Goal: Information Seeking & Learning: Learn about a topic

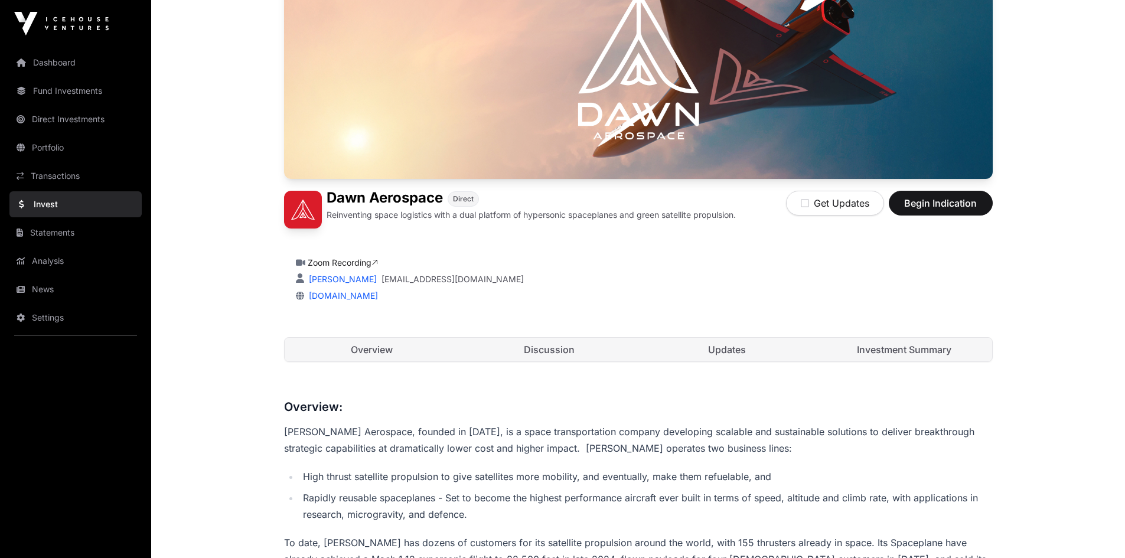
scroll to position [118, 0]
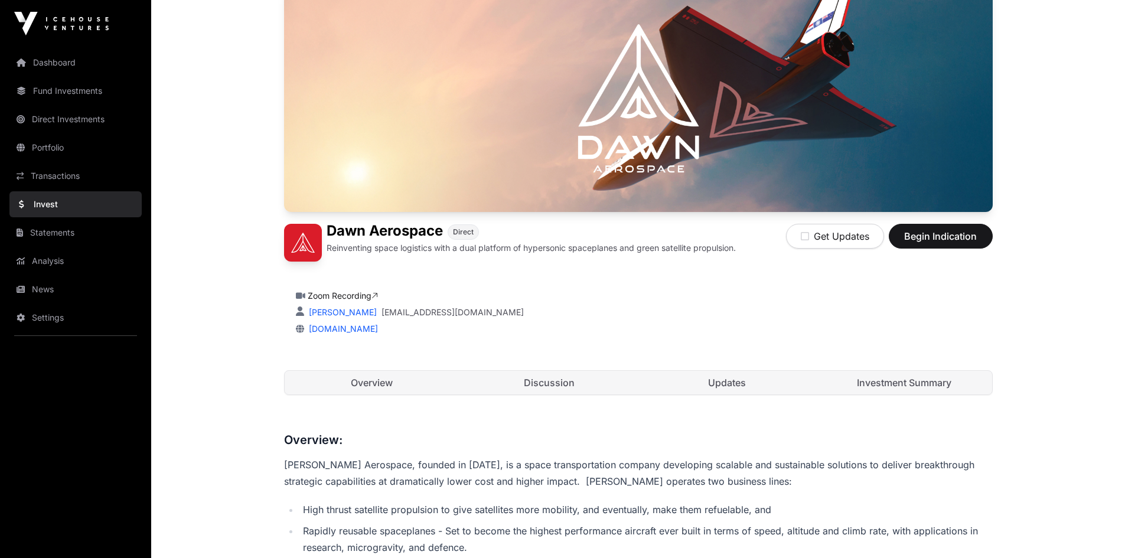
click at [543, 389] on link "Discussion" at bounding box center [549, 383] width 175 height 24
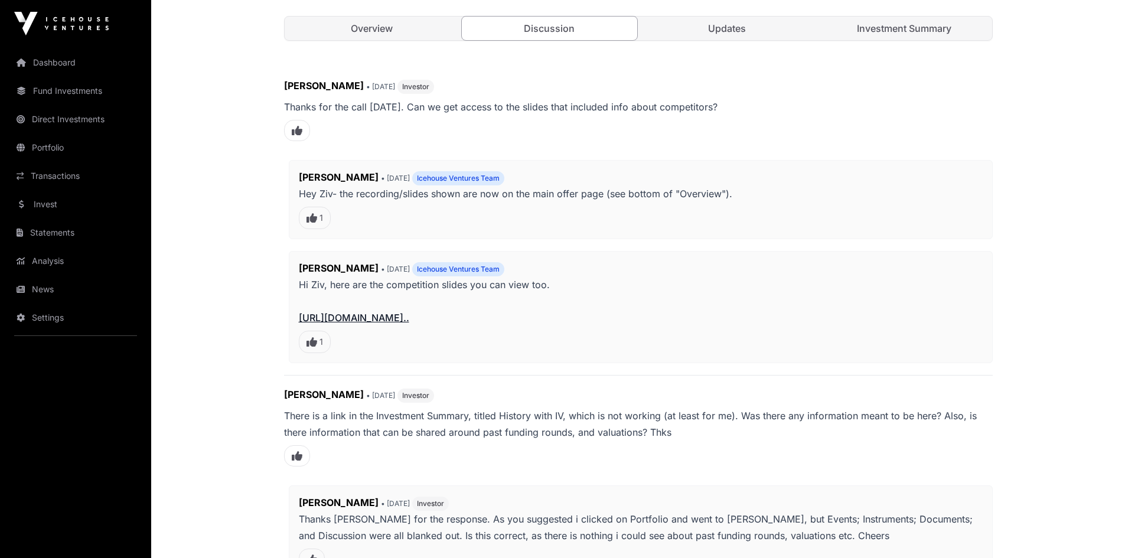
scroll to position [295, 0]
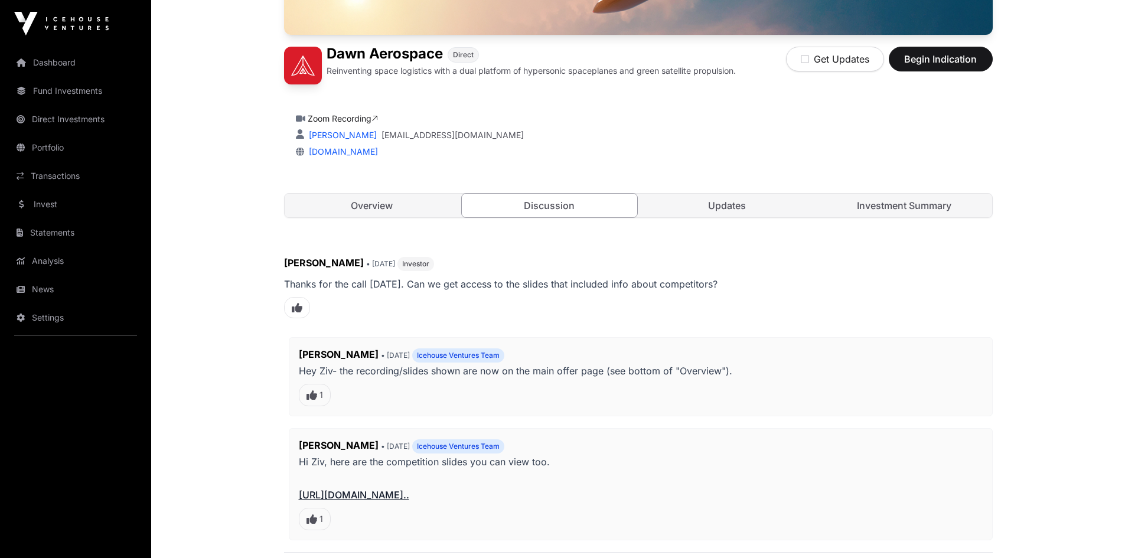
click at [727, 214] on link "Updates" at bounding box center [727, 206] width 175 height 24
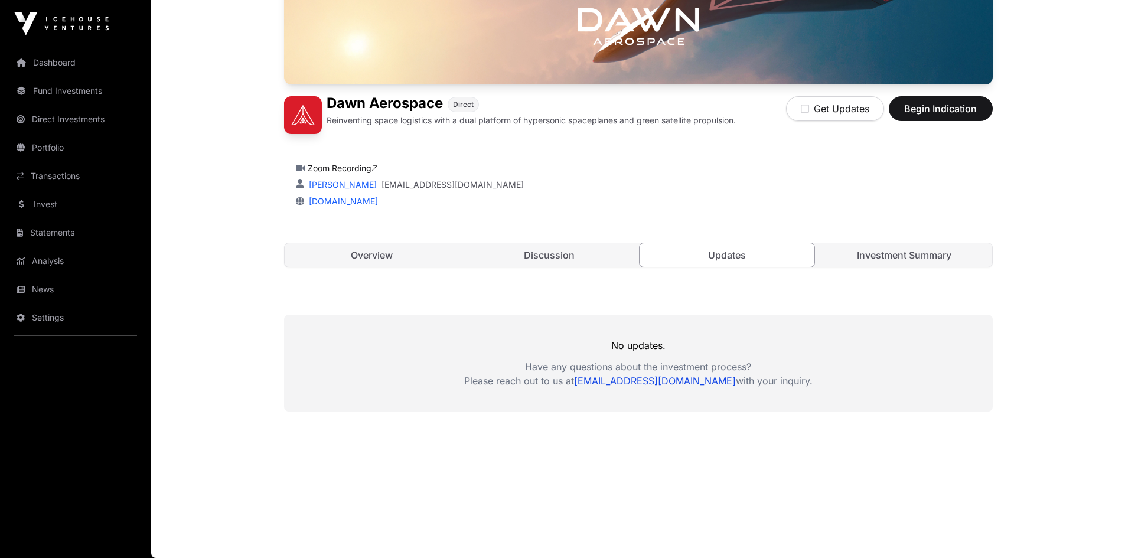
scroll to position [246, 0]
click at [880, 255] on link "Investment Summary" at bounding box center [904, 255] width 175 height 24
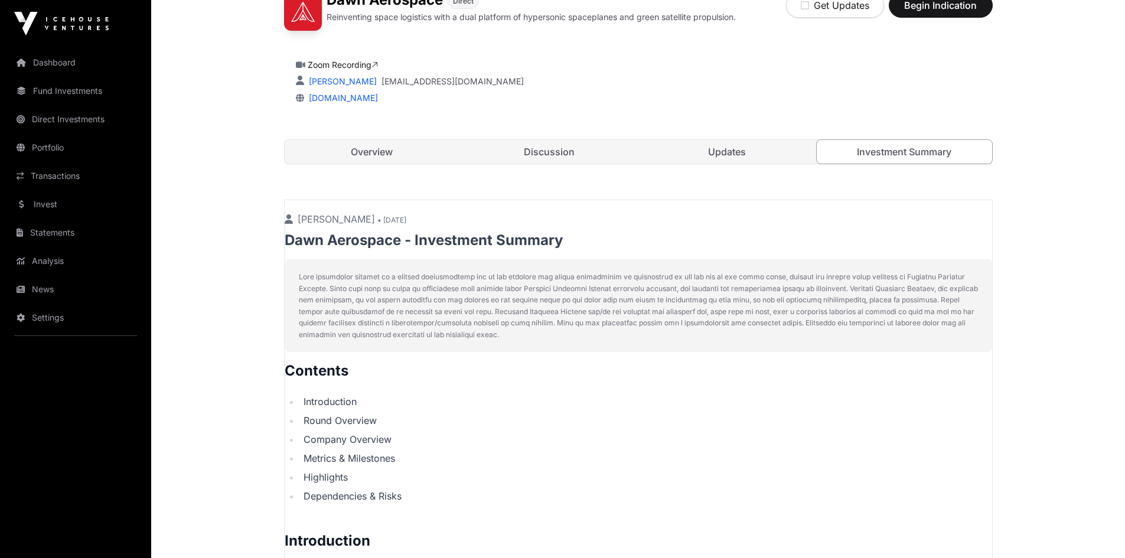
scroll to position [217, 0]
